Goal: Information Seeking & Learning: Find specific fact

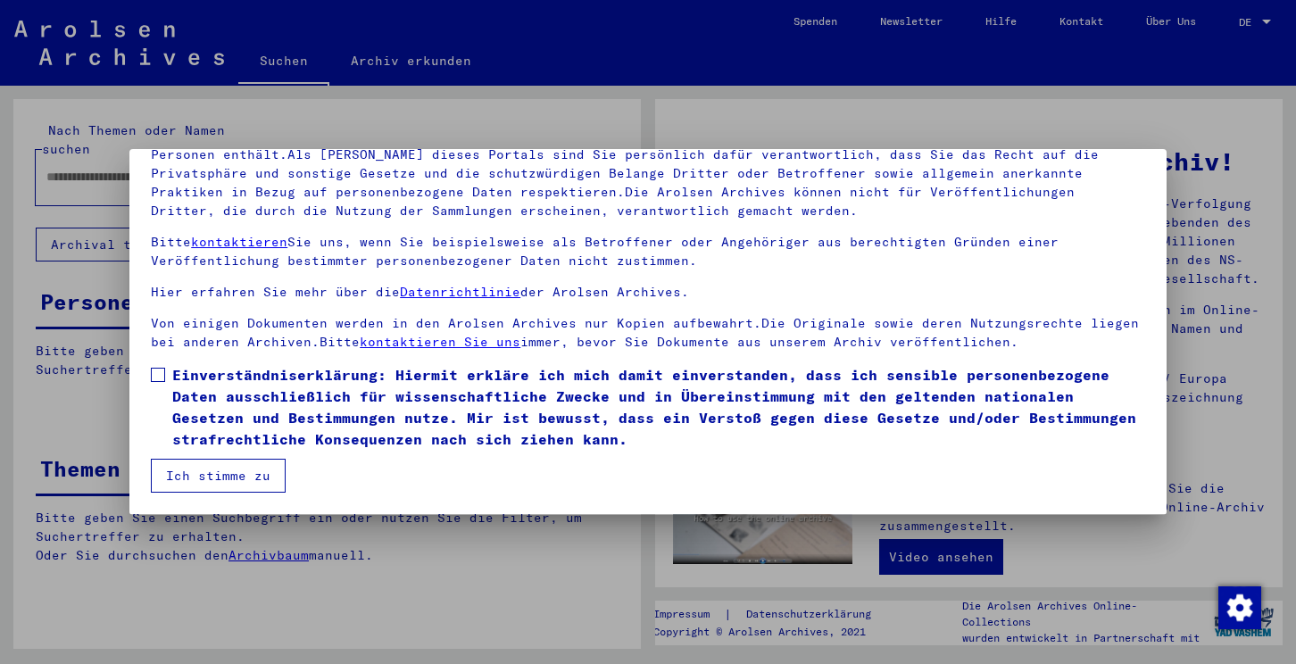
scroll to position [153, 0]
click at [152, 378] on span at bounding box center [158, 375] width 14 height 14
click at [245, 478] on button "Ich stimme zu" at bounding box center [218, 476] width 135 height 34
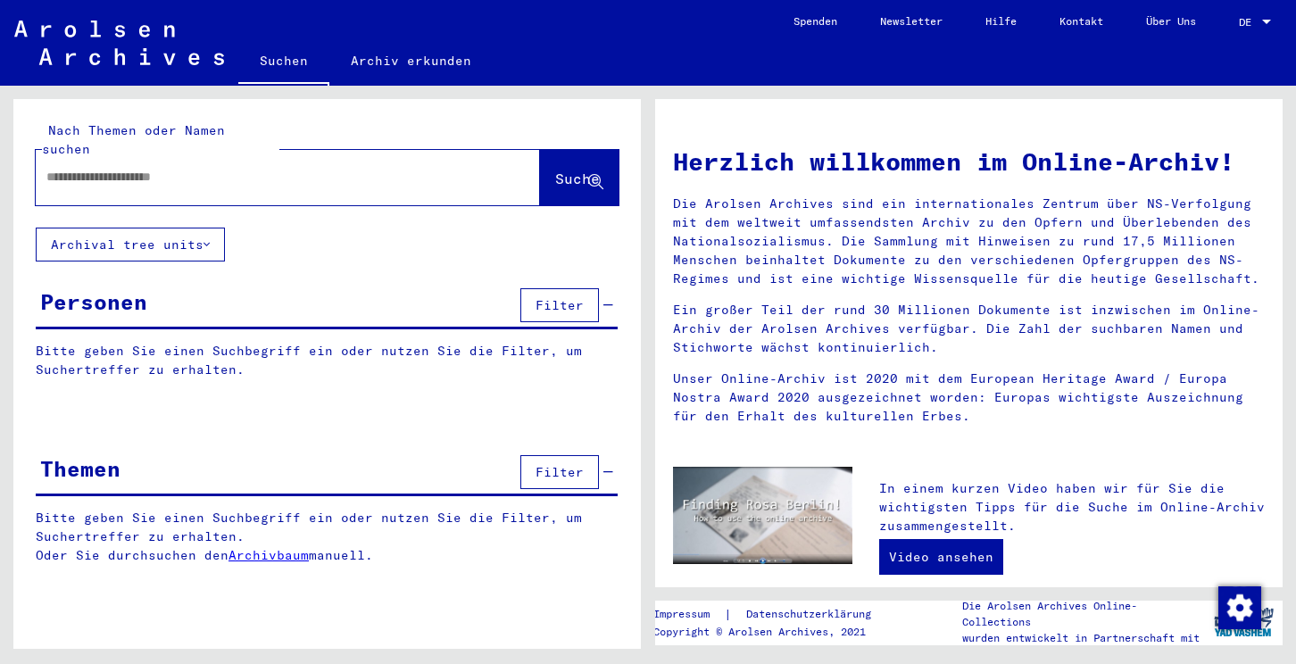
click at [120, 168] on div at bounding box center [261, 177] width 451 height 40
click at [120, 168] on input "text" at bounding box center [266, 177] width 440 height 19
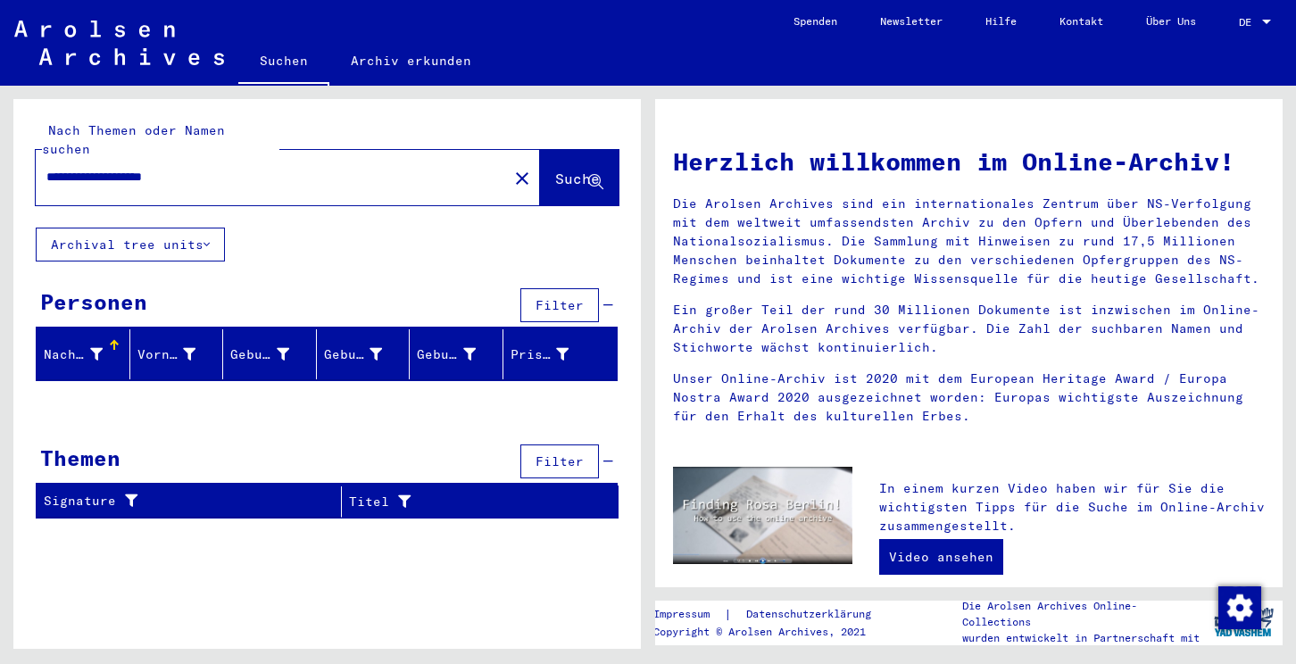
click at [232, 171] on div "**********" at bounding box center [261, 177] width 451 height 40
click at [229, 168] on input "**********" at bounding box center [266, 177] width 440 height 19
paste input "text"
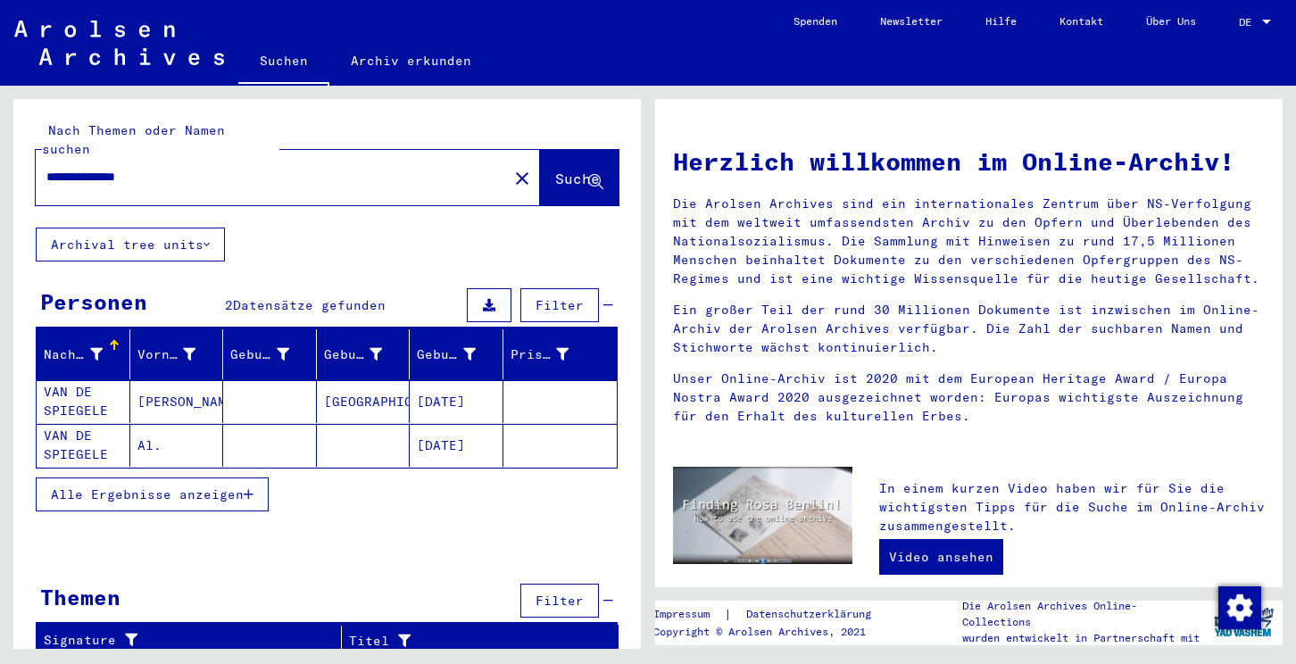
click at [88, 428] on mat-cell "VAN DE SPIEGELE" at bounding box center [84, 445] width 94 height 43
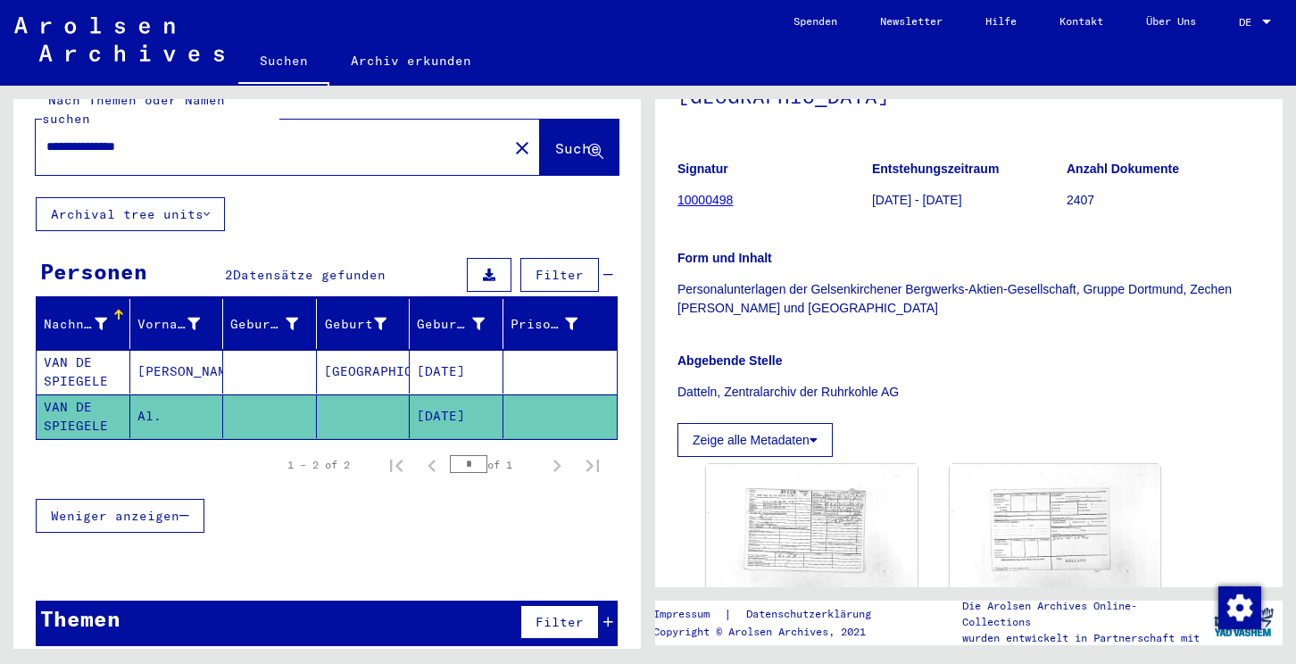
scroll to position [29, 0]
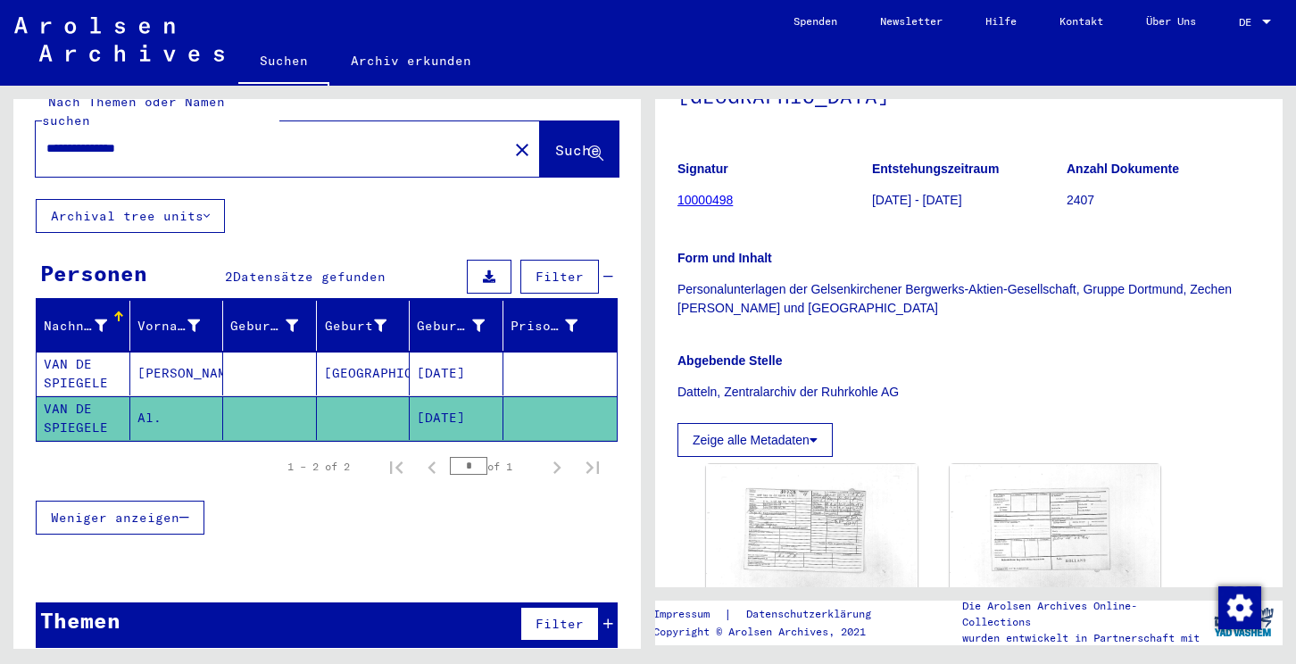
click at [161, 354] on mat-cell "[PERSON_NAME]" at bounding box center [177, 374] width 94 height 44
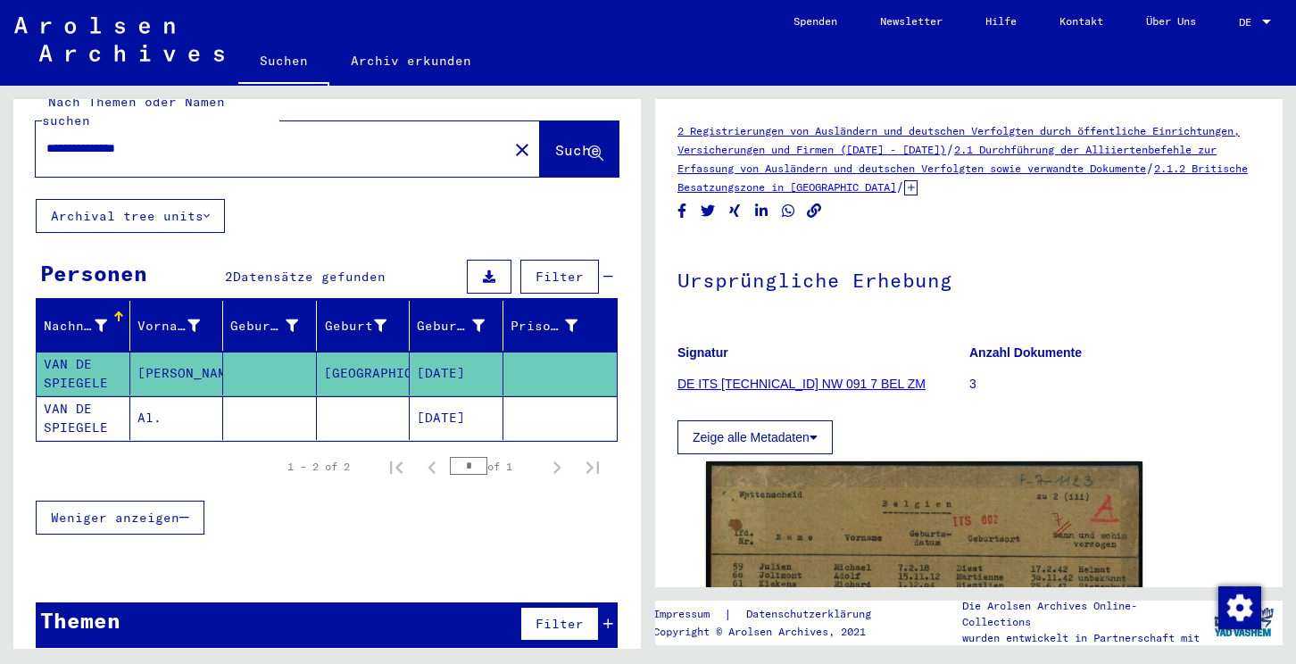
click at [612, 618] on icon at bounding box center [608, 624] width 10 height 12
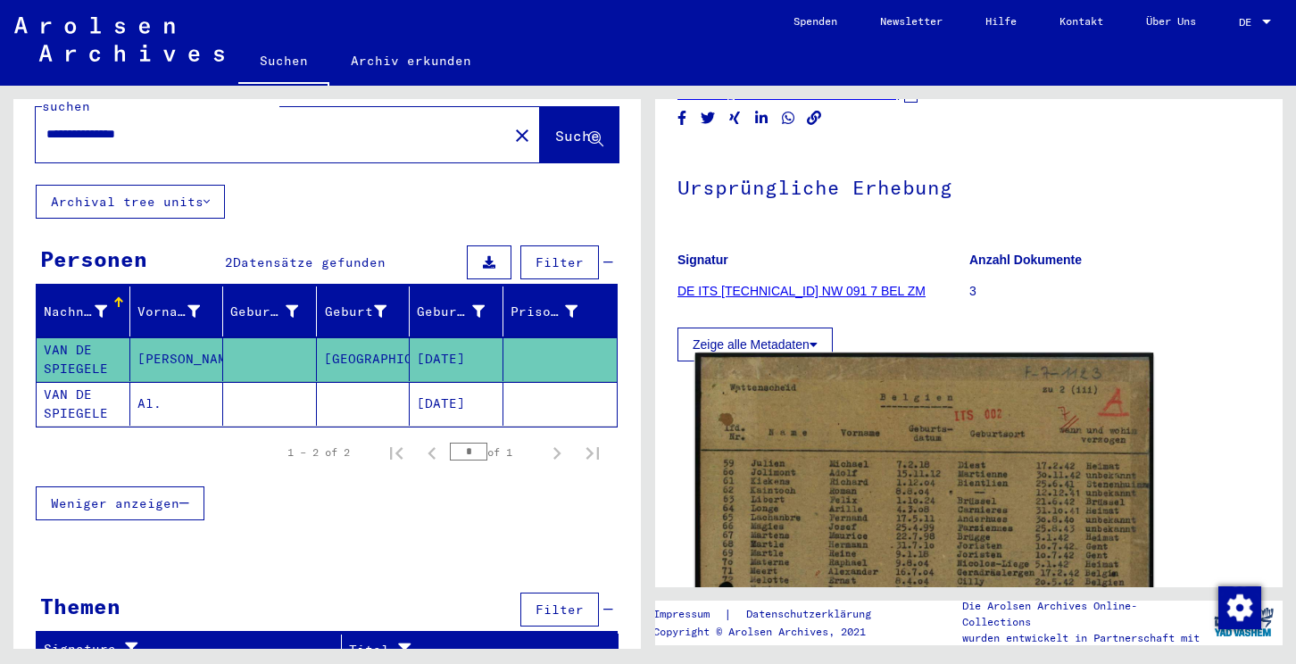
scroll to position [95, 0]
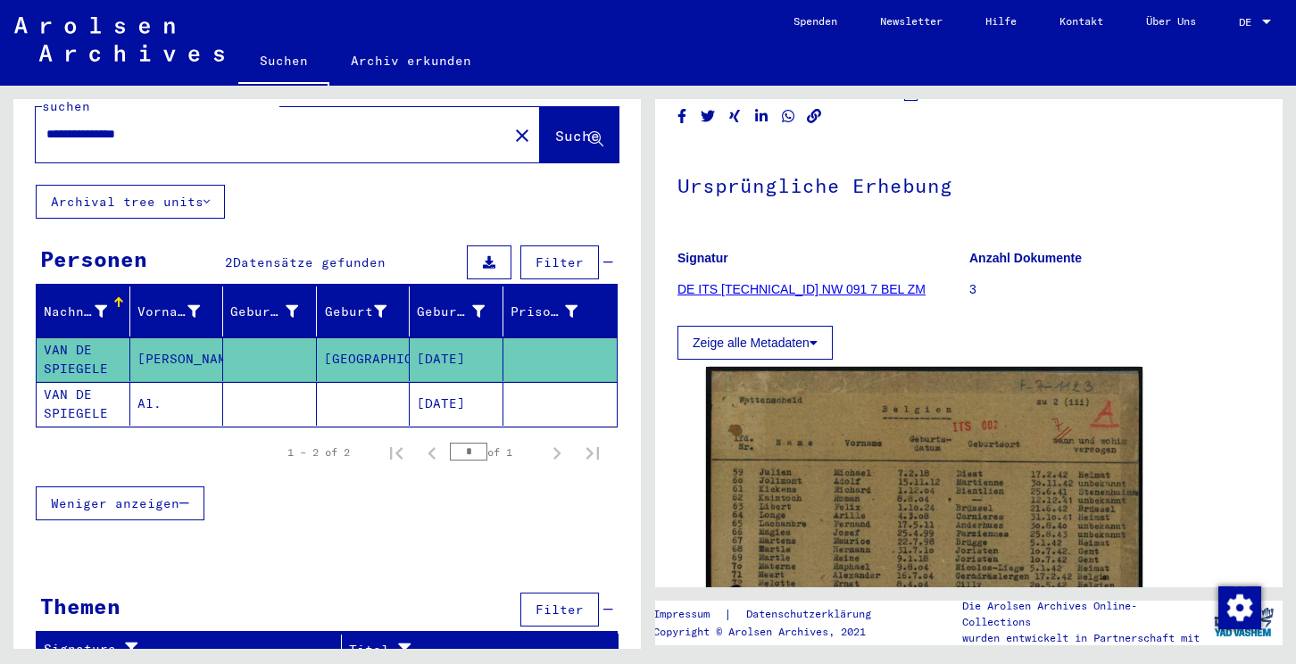
drag, startPoint x: 100, startPoint y: 112, endPoint x: 11, endPoint y: 116, distance: 89.3
click at [11, 116] on div "**********" at bounding box center [324, 367] width 648 height 563
type input "********"
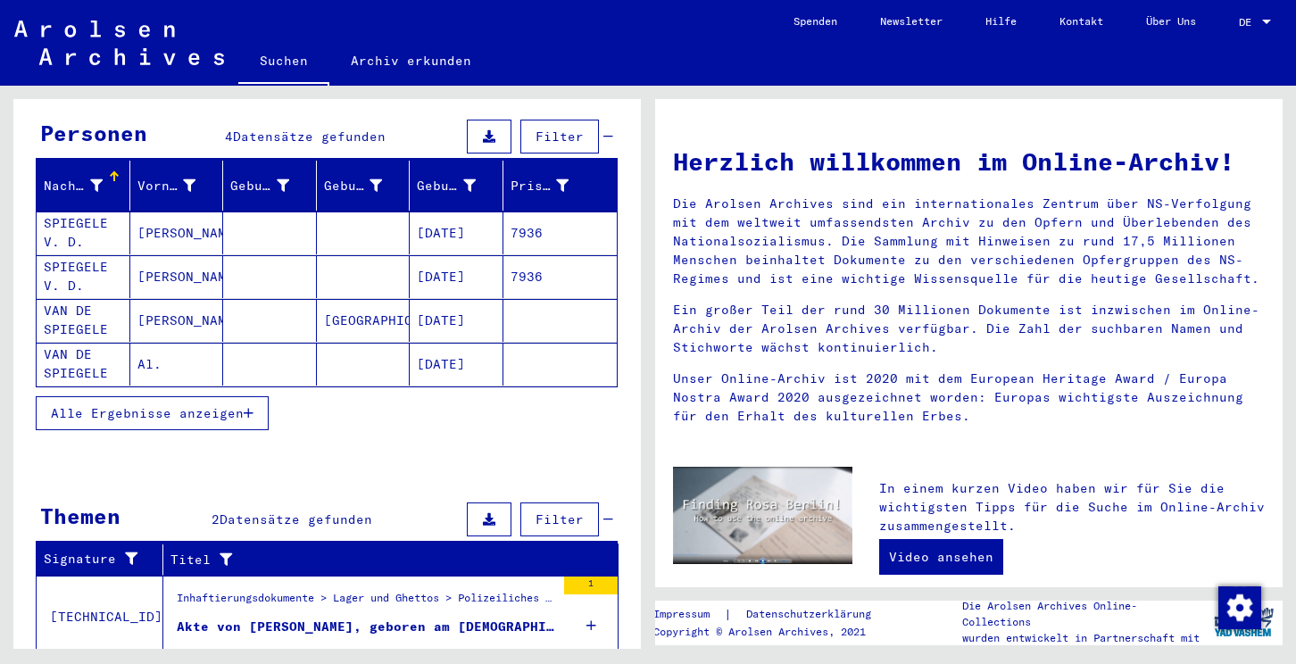
scroll to position [170, 0]
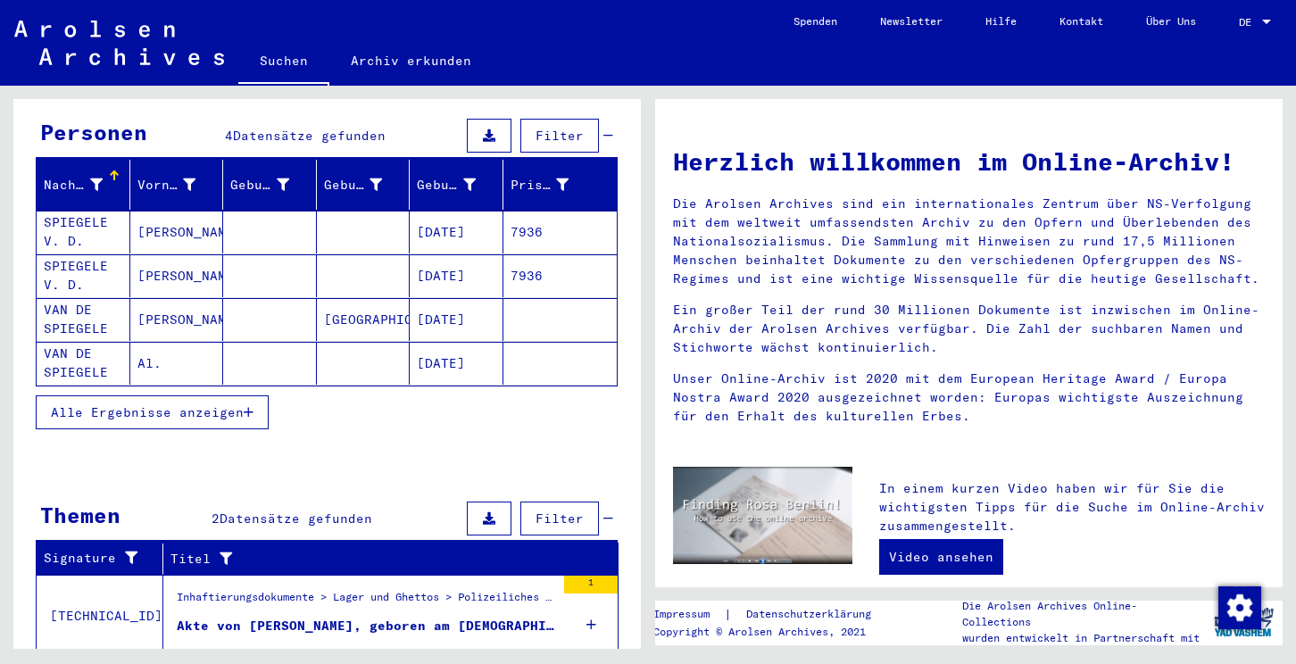
click at [162, 254] on mat-cell "[PERSON_NAME]" at bounding box center [177, 275] width 94 height 43
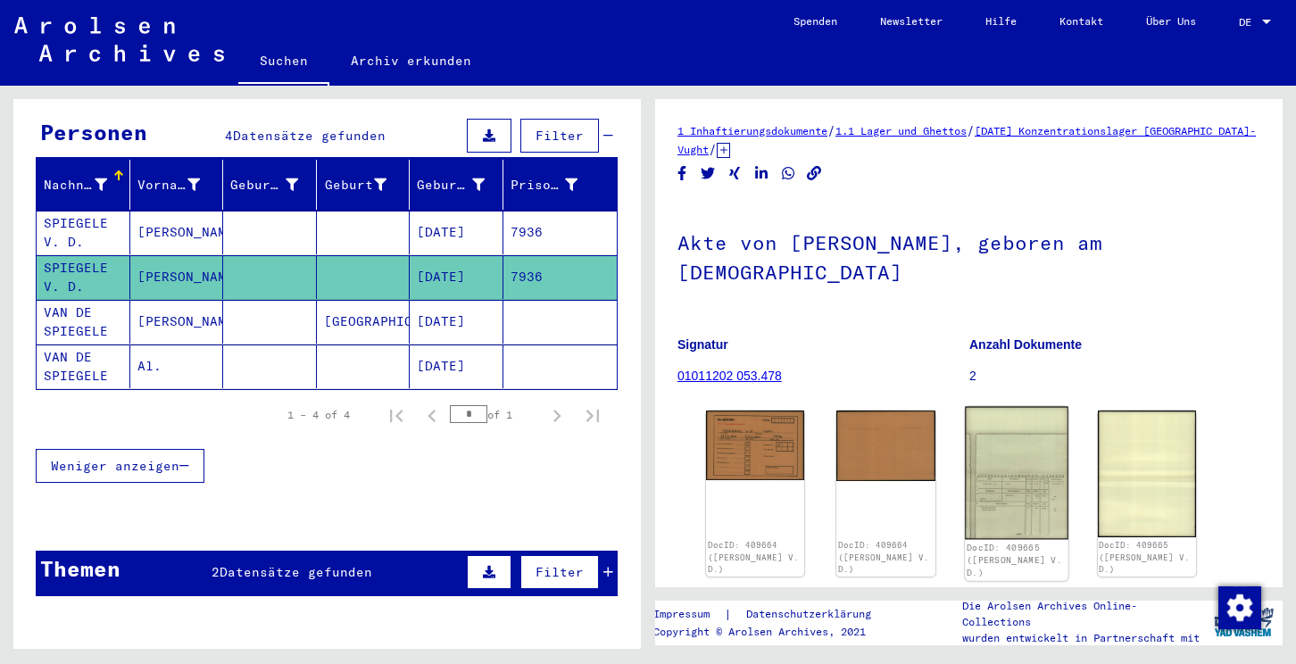
click at [1037, 459] on img at bounding box center [1017, 473] width 104 height 133
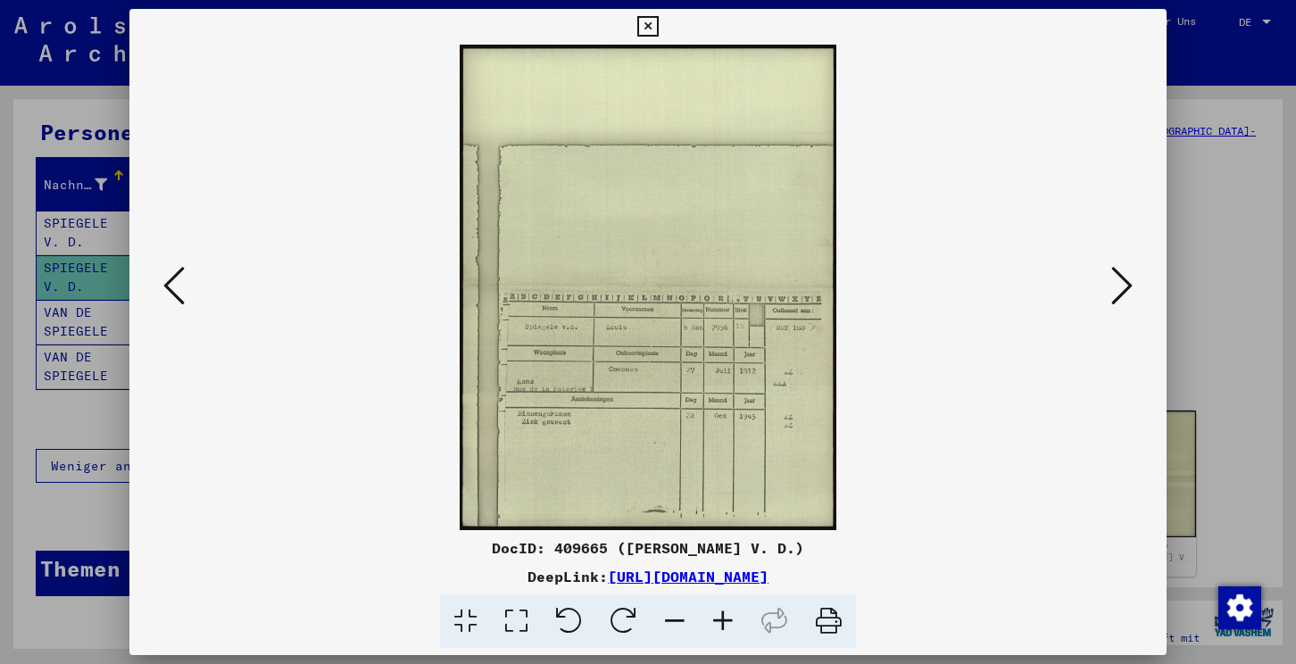
click at [1127, 285] on icon at bounding box center [1121, 285] width 21 height 43
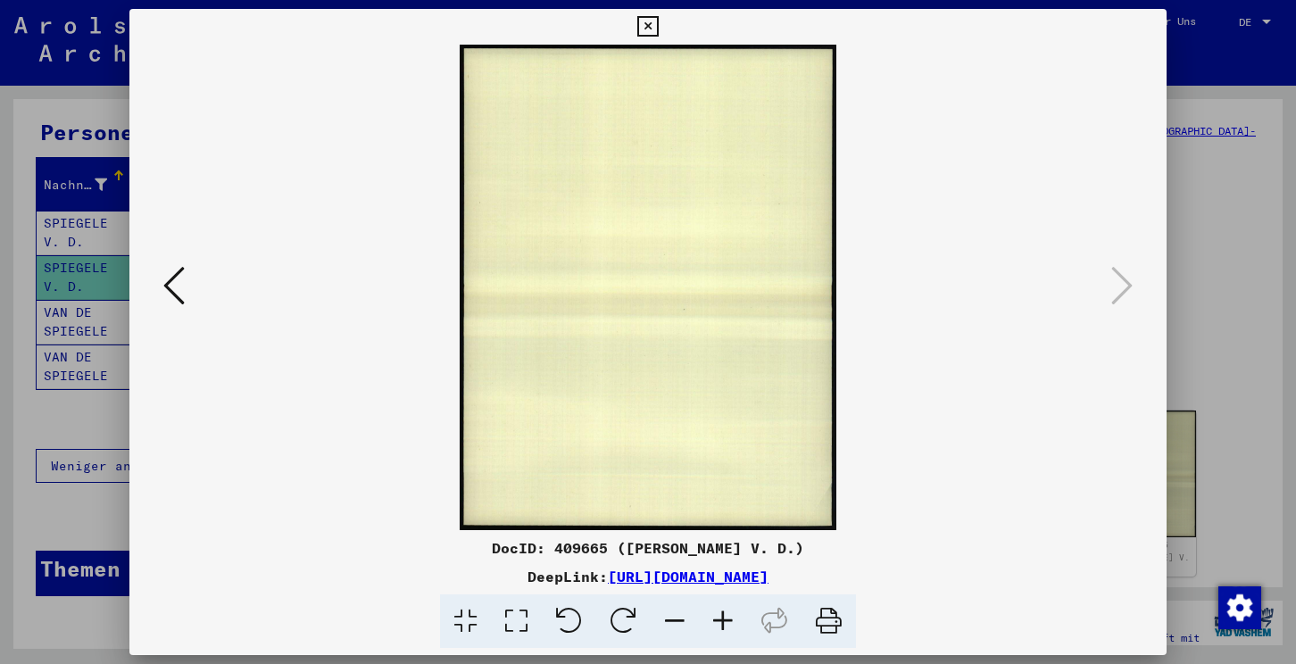
click at [658, 24] on icon at bounding box center [647, 26] width 21 height 21
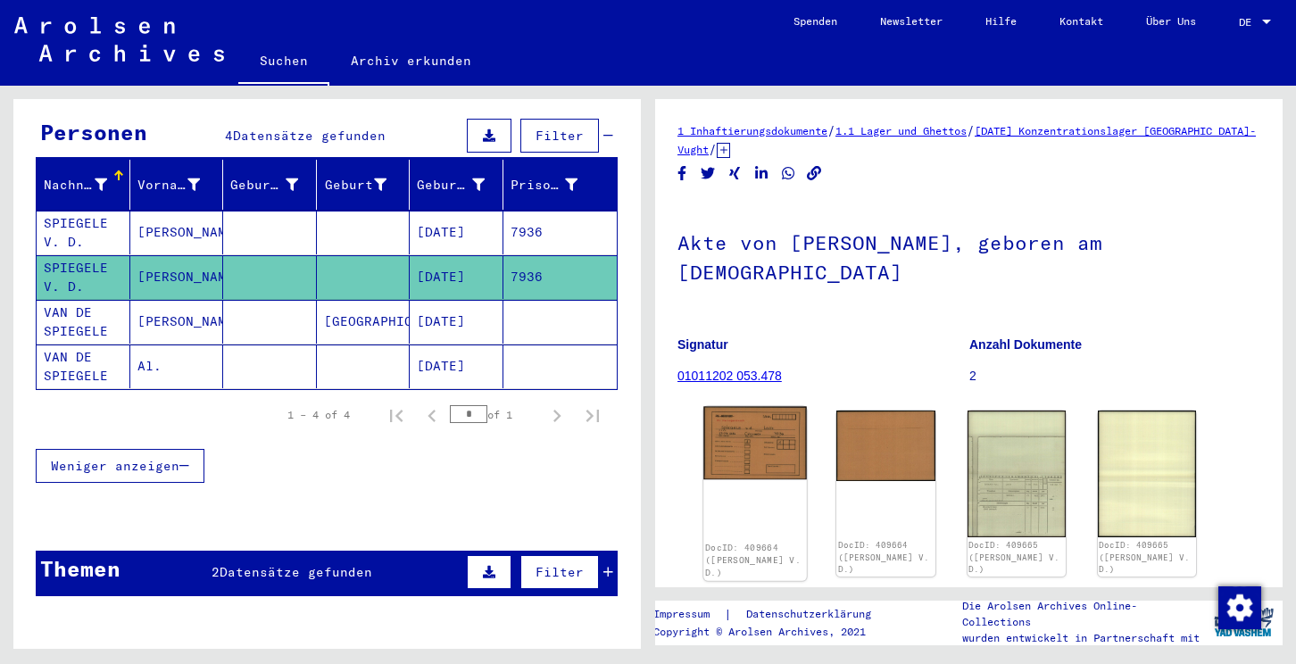
click at [761, 445] on img at bounding box center [755, 443] width 104 height 73
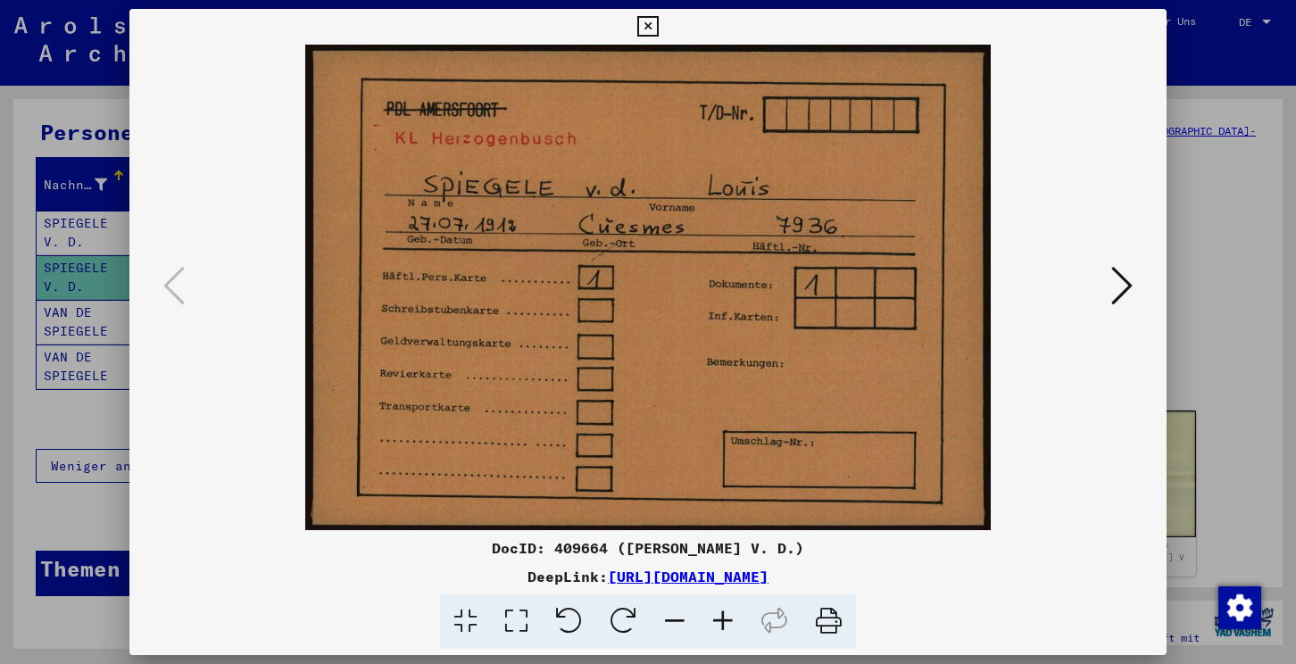
click at [658, 19] on icon at bounding box center [647, 26] width 21 height 21
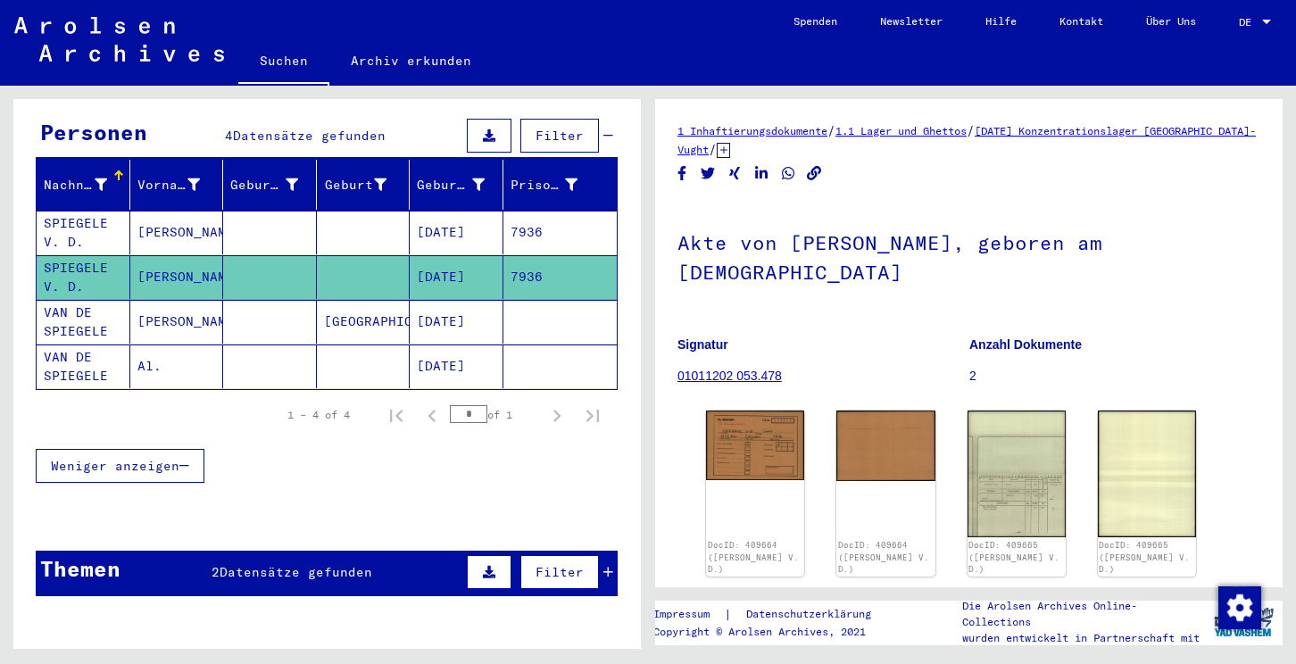
click at [160, 221] on mat-cell "[PERSON_NAME]" at bounding box center [177, 233] width 94 height 44
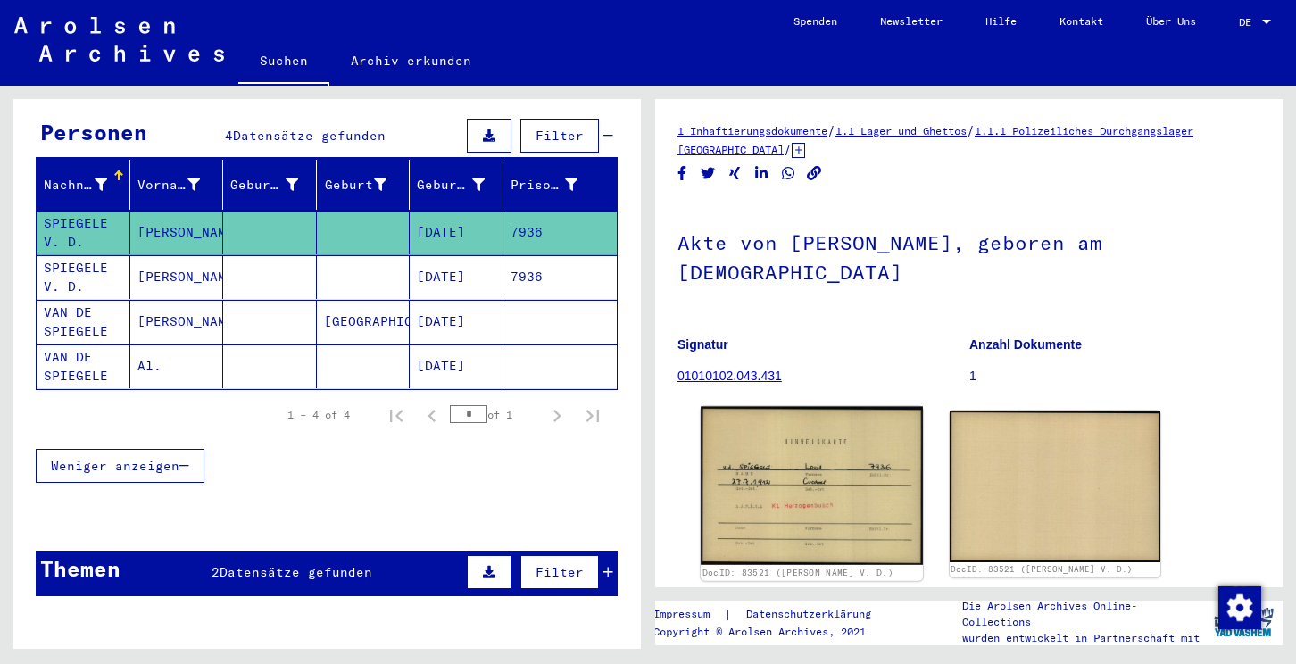
click at [868, 474] on img at bounding box center [811, 486] width 221 height 159
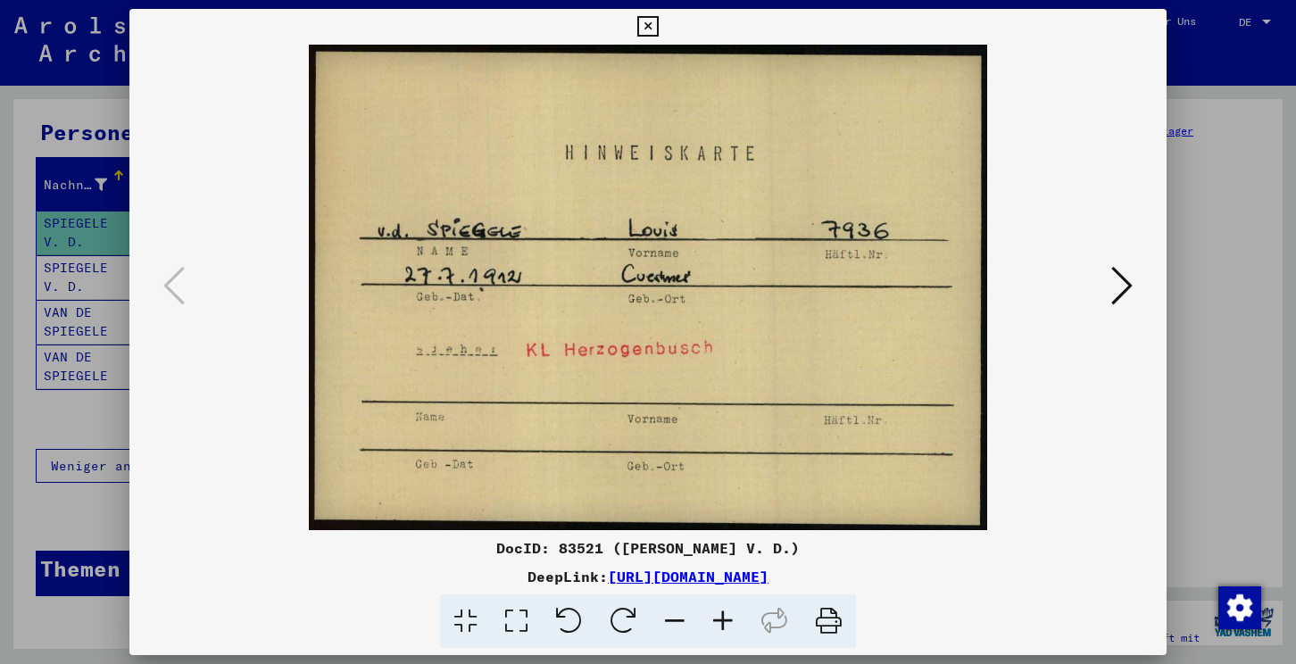
click at [1235, 467] on div at bounding box center [648, 332] width 1296 height 664
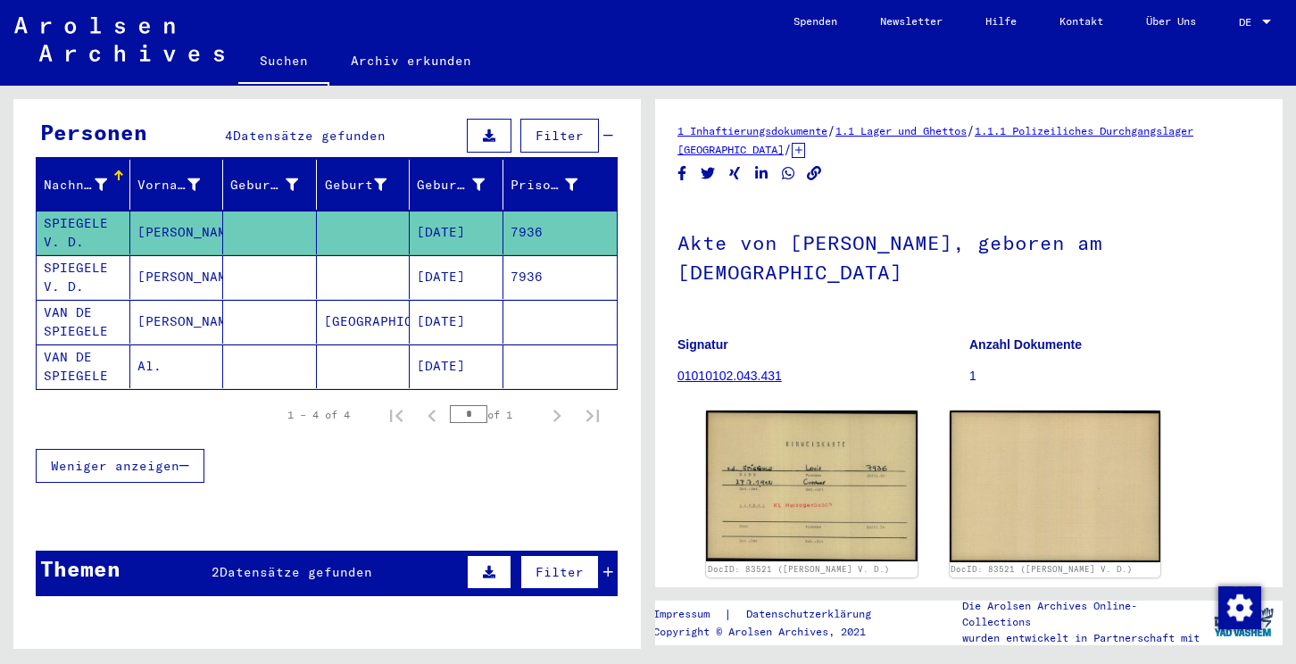
click at [462, 255] on mat-cell "[DATE]" at bounding box center [457, 277] width 94 height 44
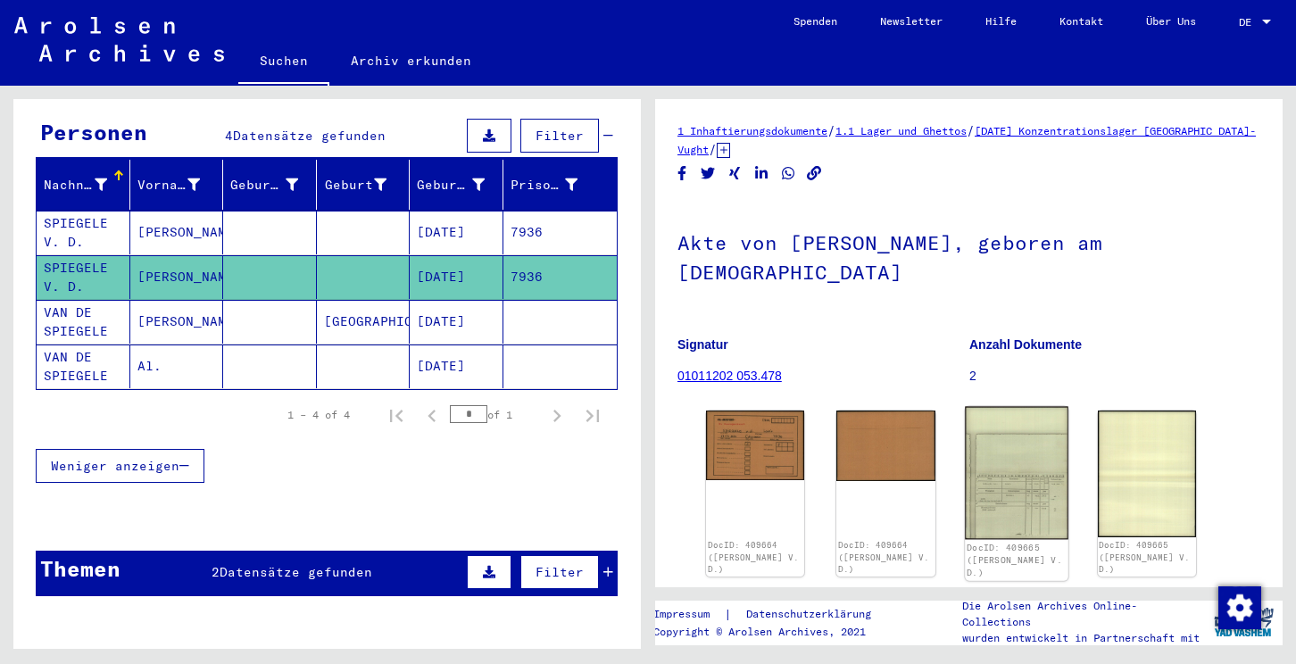
click at [1044, 471] on img at bounding box center [1017, 473] width 104 height 133
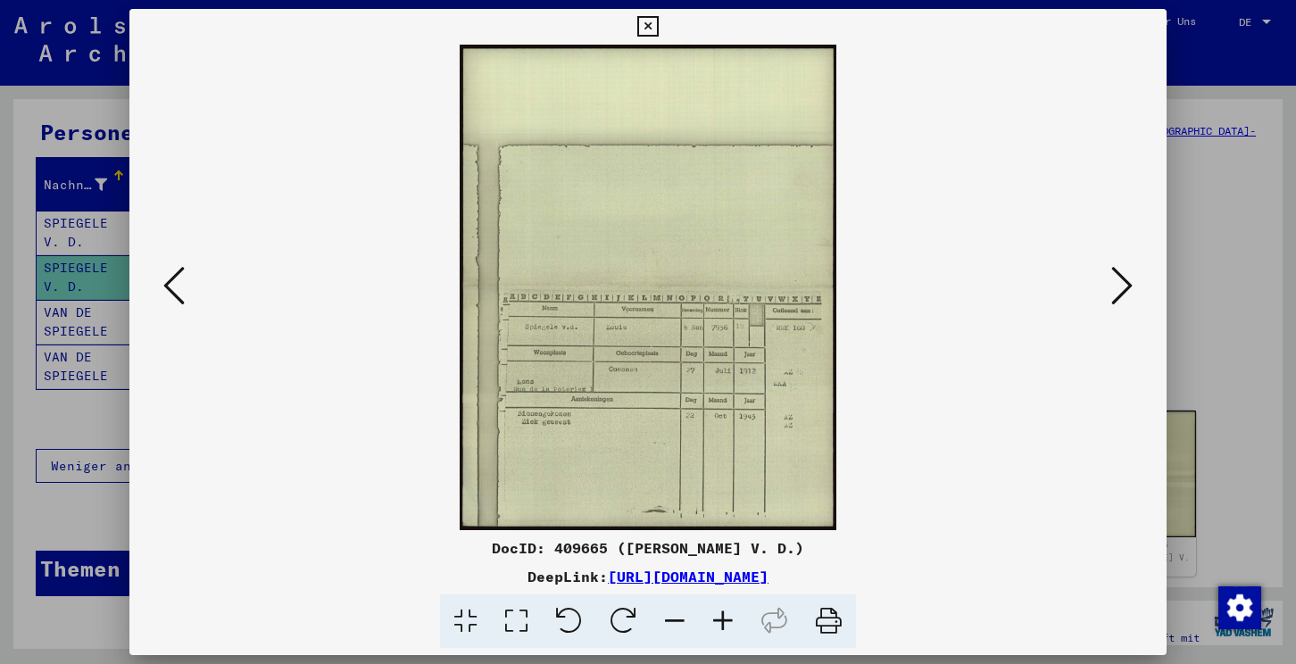
click at [720, 611] on icon at bounding box center [723, 622] width 48 height 54
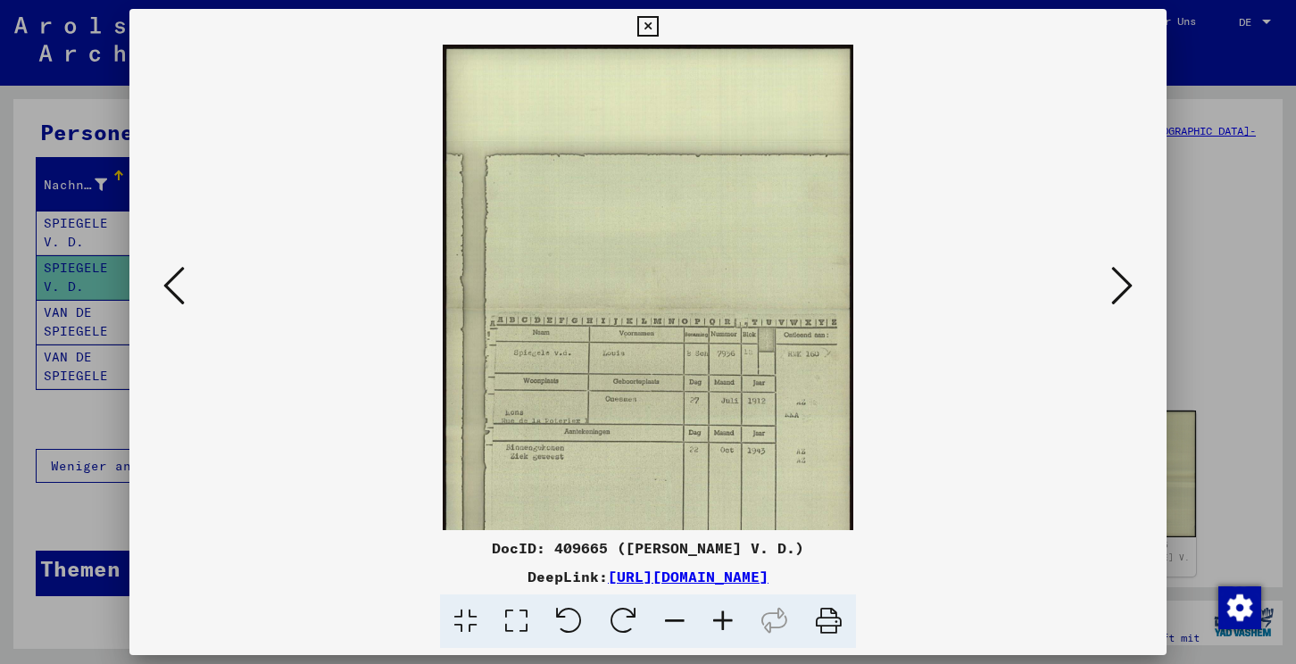
click at [720, 611] on icon at bounding box center [723, 622] width 48 height 54
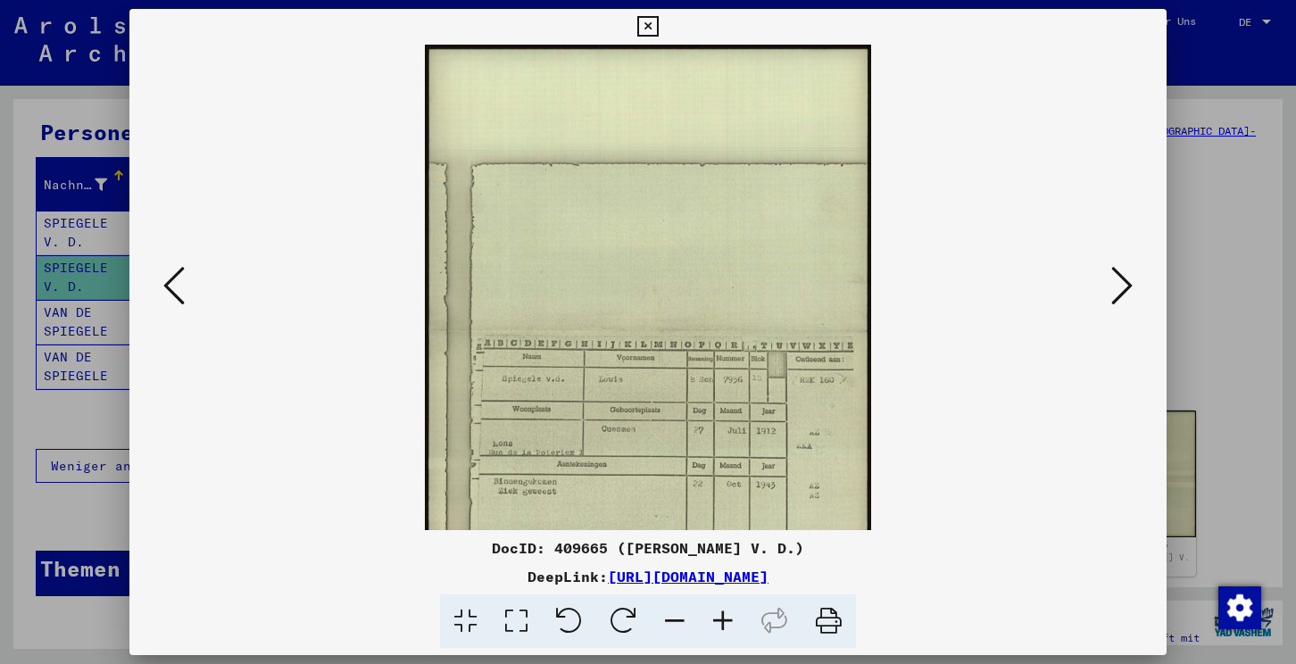
click at [720, 611] on icon at bounding box center [723, 622] width 48 height 54
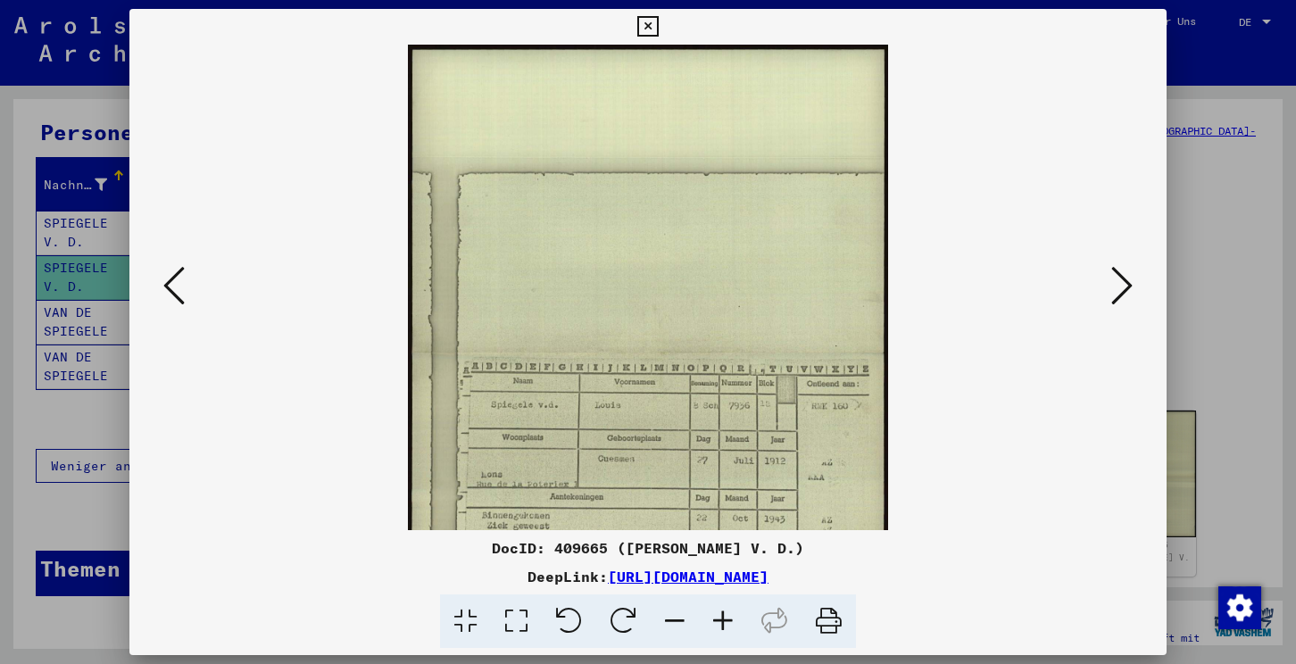
click at [720, 611] on icon at bounding box center [723, 622] width 48 height 54
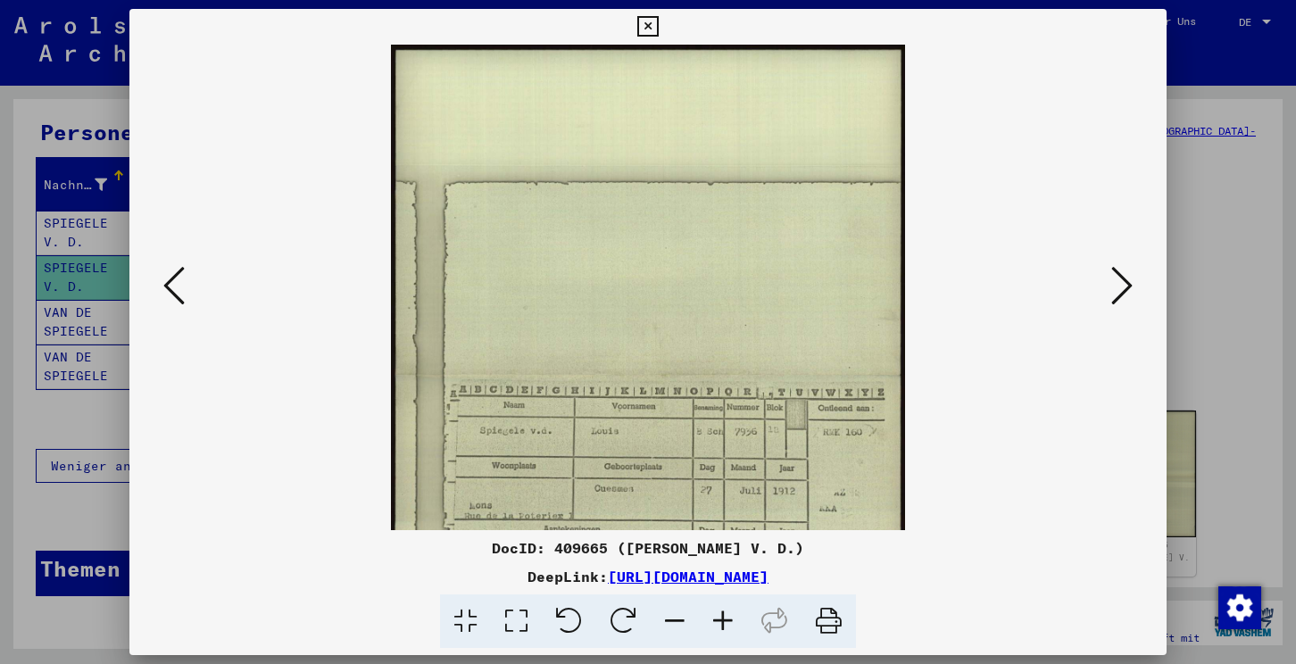
click at [720, 611] on icon at bounding box center [723, 622] width 48 height 54
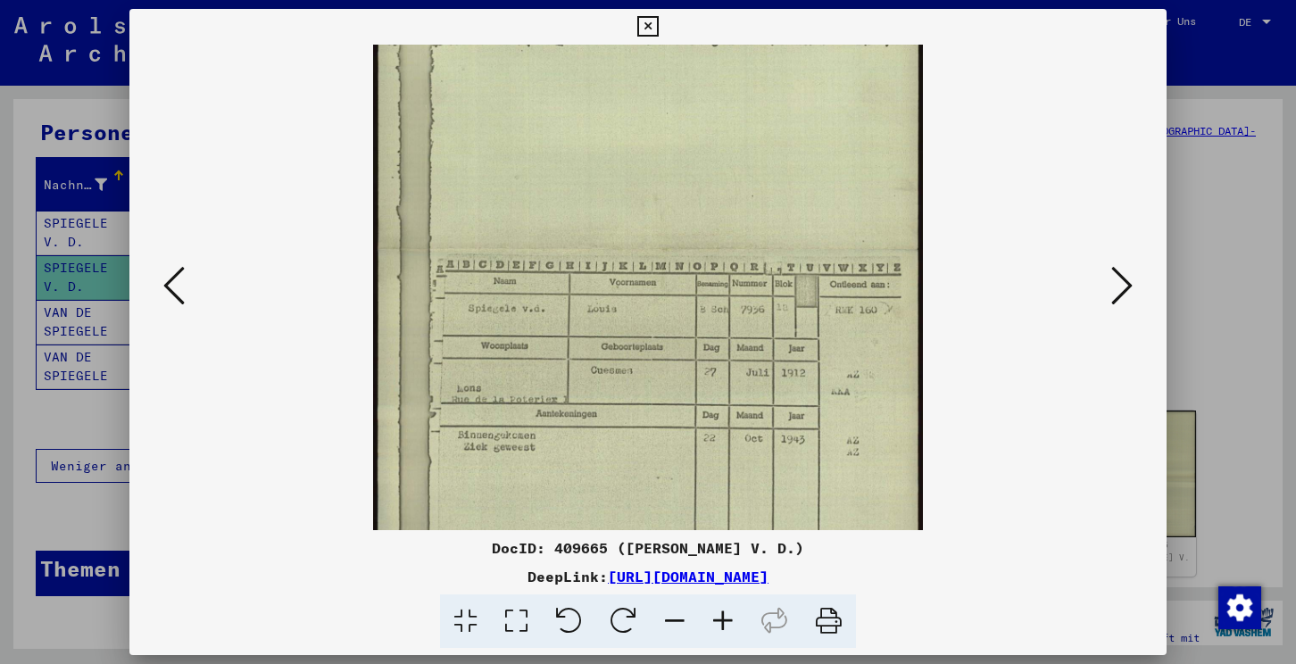
scroll to position [187, 0]
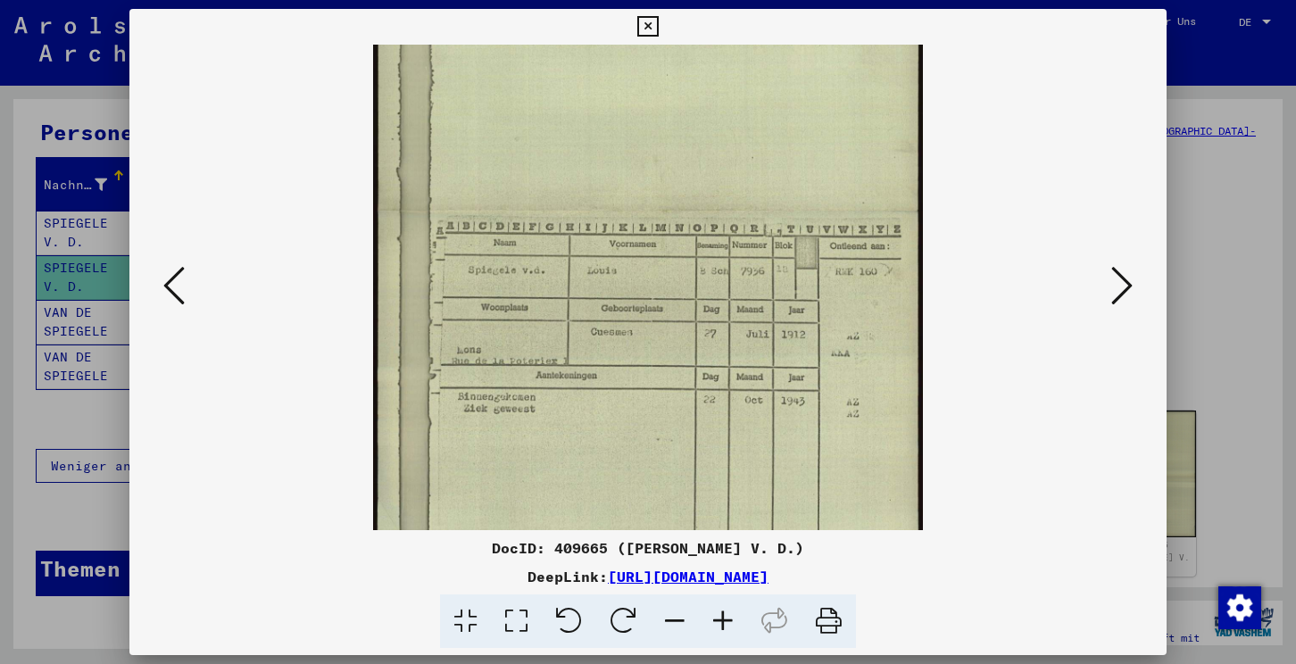
drag, startPoint x: 721, startPoint y: 468, endPoint x: 680, endPoint y: 281, distance: 191.0
